Goal: Transaction & Acquisition: Subscribe to service/newsletter

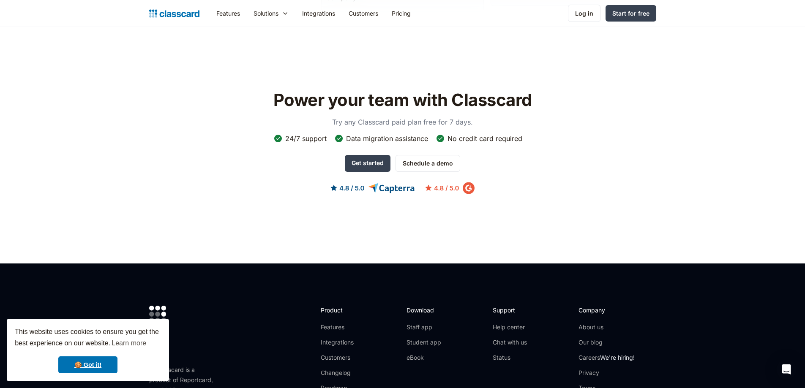
scroll to position [2324, 0]
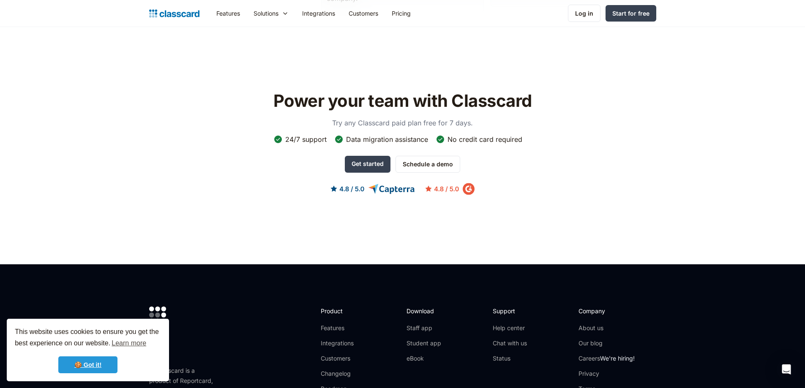
click at [89, 365] on link "🍪 Got it!" at bounding box center [87, 365] width 59 height 17
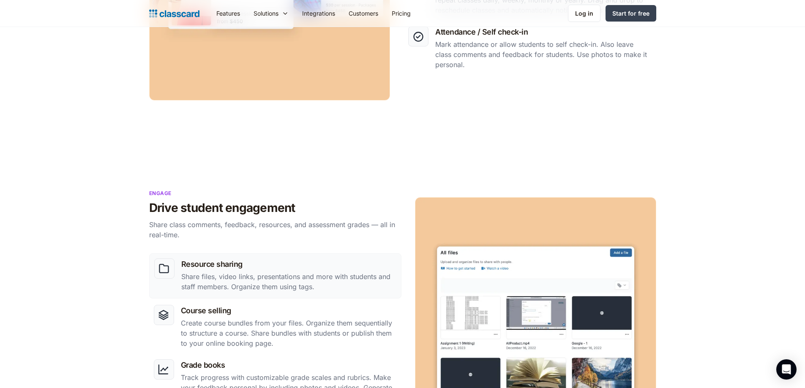
scroll to position [392, 0]
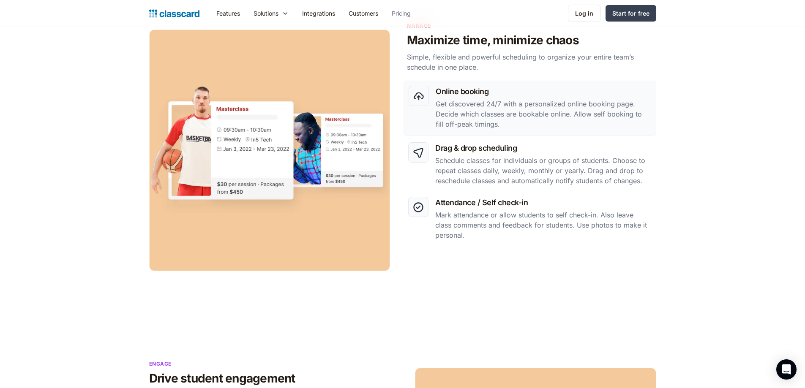
click at [407, 15] on link "Pricing" at bounding box center [401, 13] width 33 height 19
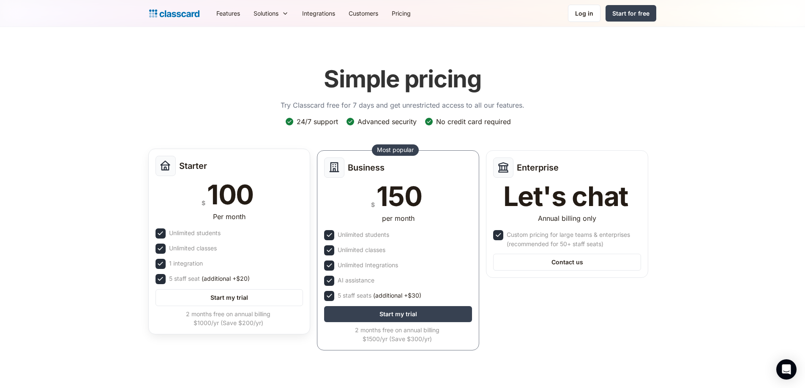
click at [218, 208] on div "100" at bounding box center [230, 194] width 46 height 27
click at [250, 296] on link "Start my trial" at bounding box center [229, 297] width 148 height 17
